Goal: Communication & Community: Answer question/provide support

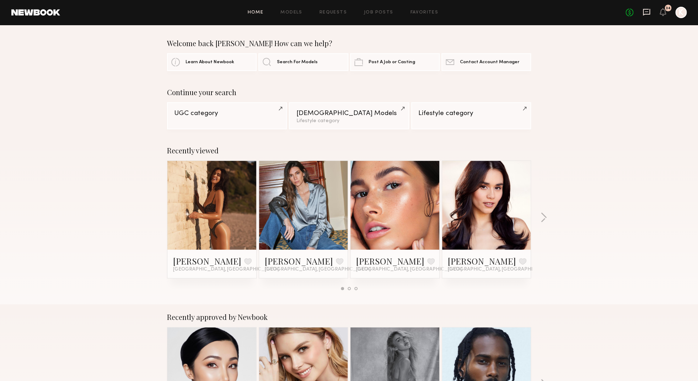
click at [648, 12] on icon at bounding box center [646, 12] width 8 height 8
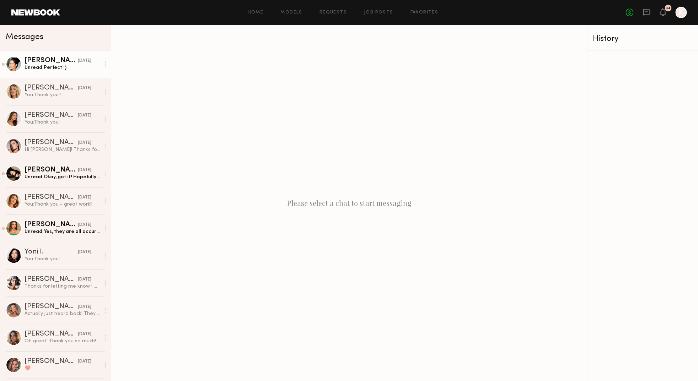
click at [55, 62] on div "[PERSON_NAME]" at bounding box center [51, 60] width 53 height 7
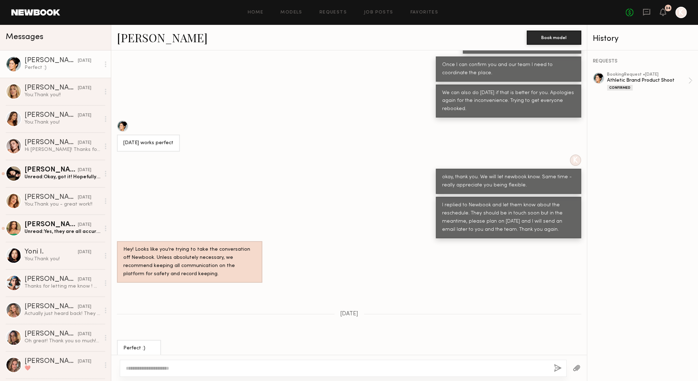
scroll to position [220, 0]
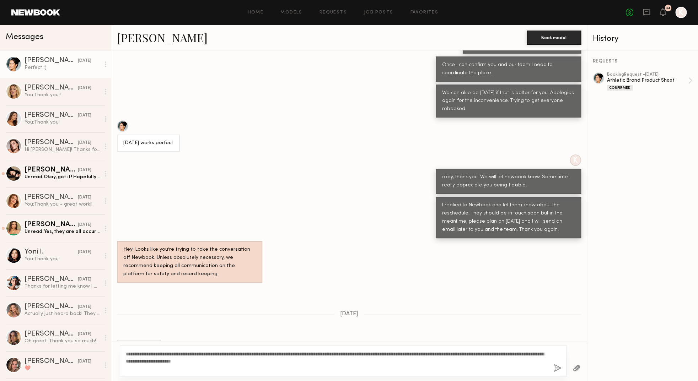
type textarea "**********"
click at [554, 365] on button "button" at bounding box center [558, 368] width 8 height 9
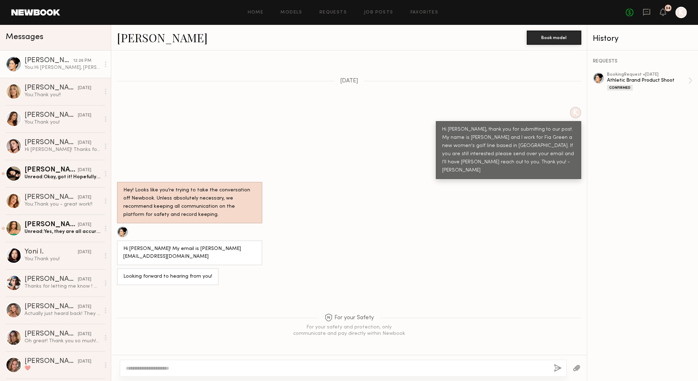
scroll to position [218, 0]
drag, startPoint x: 171, startPoint y: 225, endPoint x: 222, endPoint y: 225, distance: 51.2
click at [222, 246] on div "Hi [PERSON_NAME]! My email is [PERSON_NAME][EMAIL_ADDRESS][DOMAIN_NAME]" at bounding box center [189, 254] width 133 height 16
copy div "leahblefko@gmail.com"
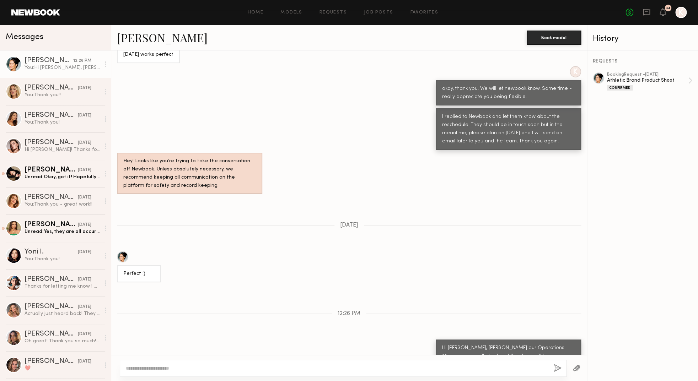
scroll to position [921, 0]
